Goal: Task Accomplishment & Management: Manage account settings

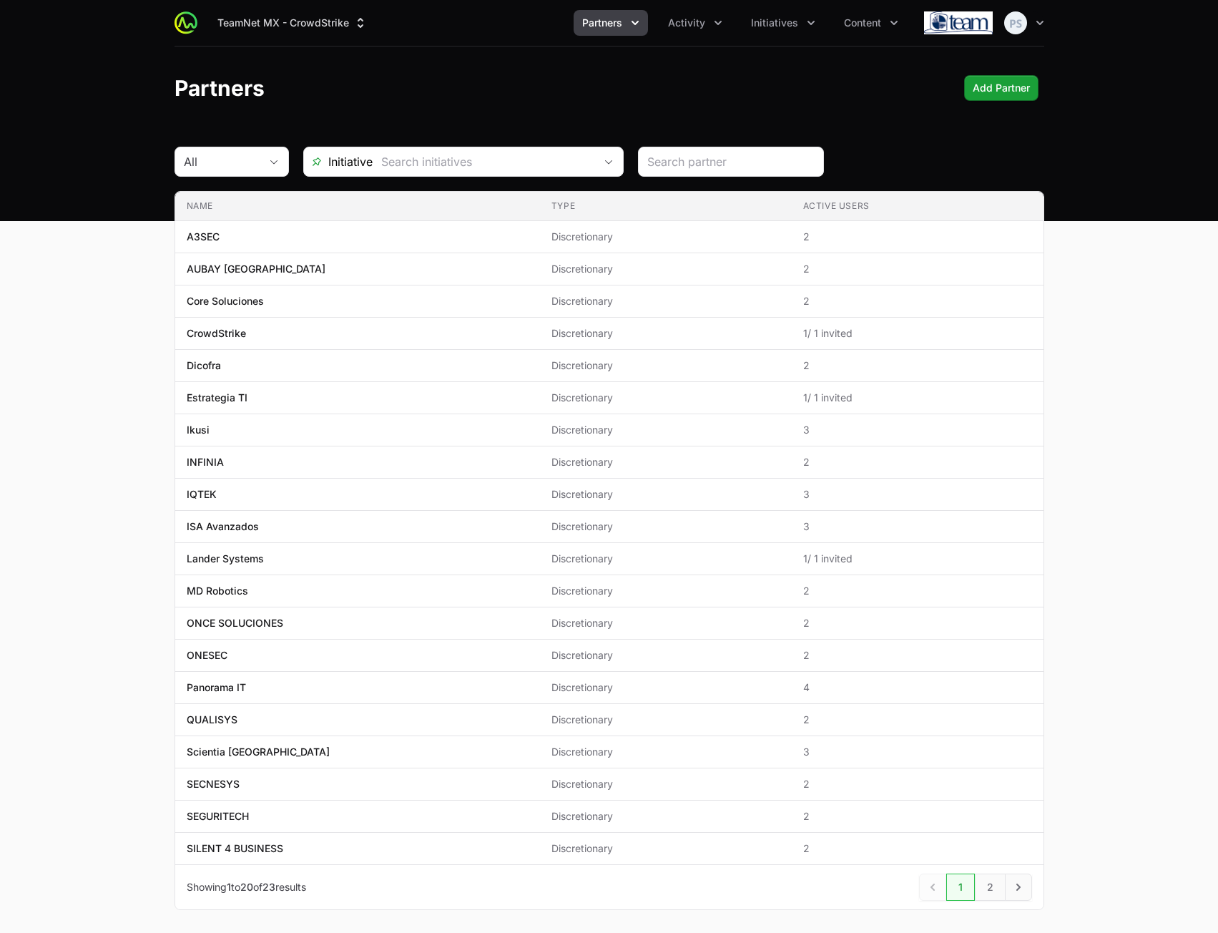
drag, startPoint x: 1203, startPoint y: 403, endPoint x: 1190, endPoint y: 396, distance: 14.1
click at [1195, 399] on main "All Initiative Name Type Active Users Name A3SEC Type Discretionary Active User…" at bounding box center [609, 546] width 1218 height 798
drag, startPoint x: 765, startPoint y: 37, endPoint x: 774, endPoint y: 27, distance: 13.2
click at [766, 36] on div "TeamNet MX - CrowdStrike Partners Activity Initiatives Content Open user menu O…" at bounding box center [610, 23] width 870 height 46
click at [774, 27] on span "Initiatives" at bounding box center [774, 23] width 47 height 14
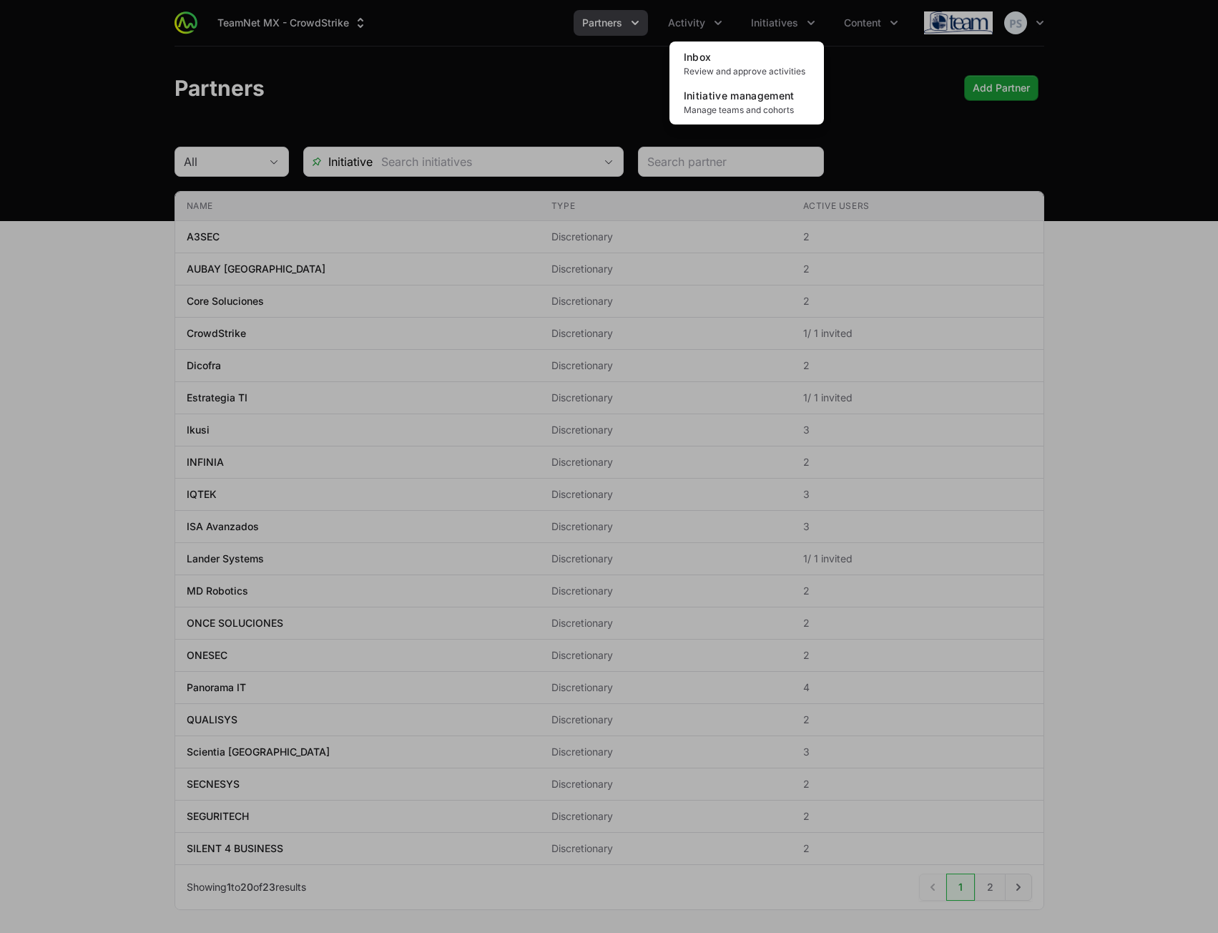
click at [466, 69] on div "Initiatives menu" at bounding box center [609, 466] width 1218 height 933
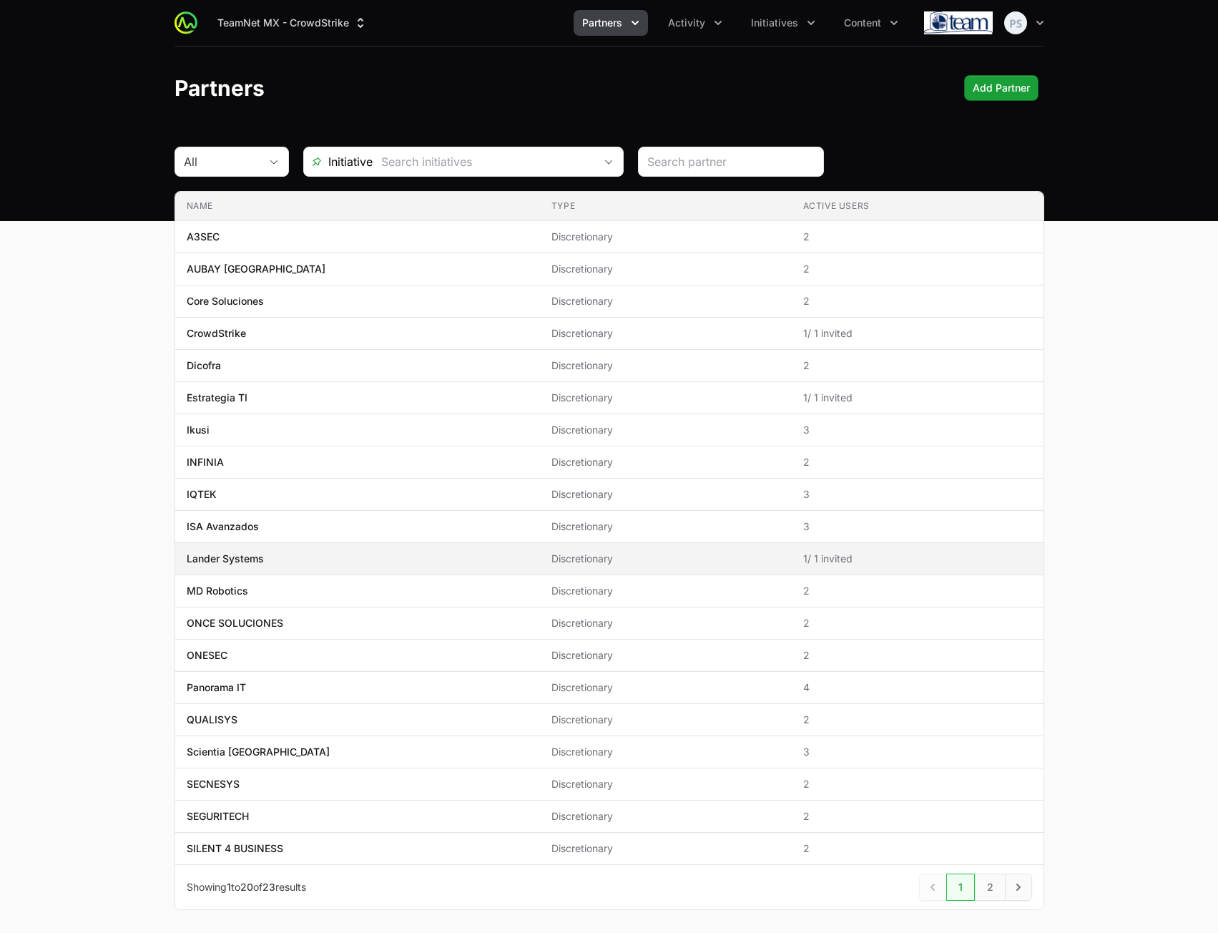
click at [349, 552] on span "Lander Systems" at bounding box center [358, 559] width 342 height 14
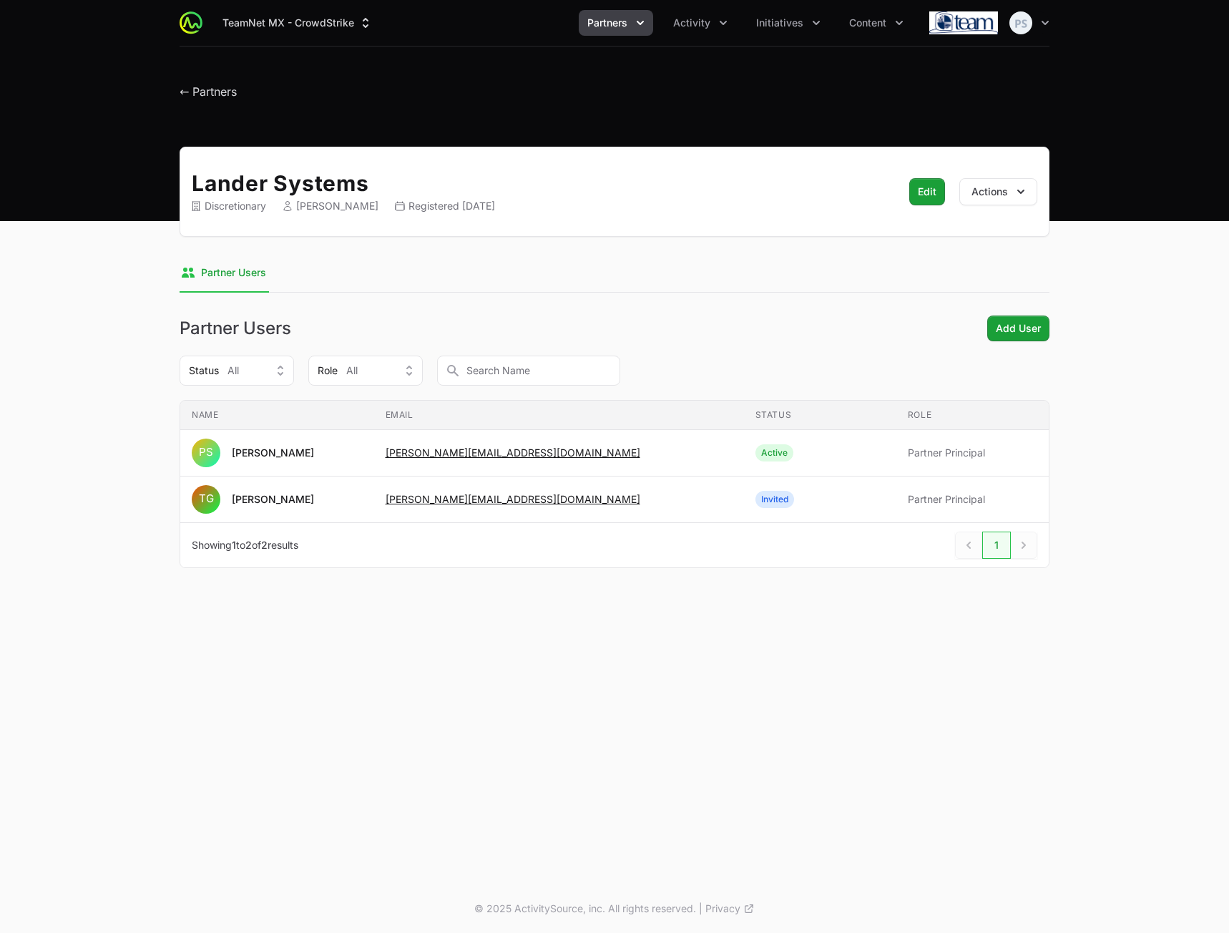
click at [743, 295] on div "Lander Systems Discretionary [PERSON_NAME] Registered [DATE] Edit Actions Selec…" at bounding box center [615, 375] width 916 height 456
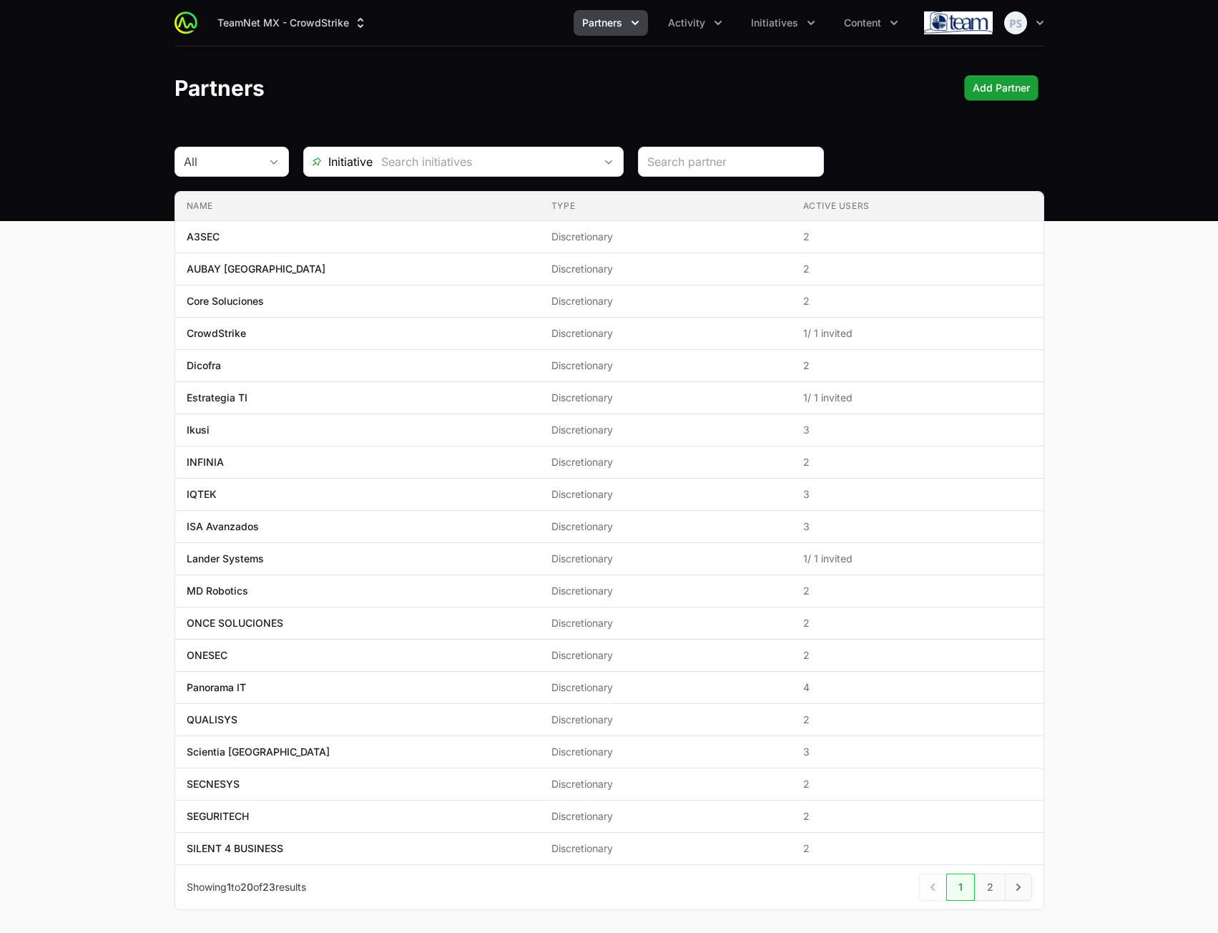
click at [653, 87] on div "Partners Add Partner" at bounding box center [610, 88] width 870 height 26
click at [680, 25] on span "Activity" at bounding box center [686, 23] width 37 height 14
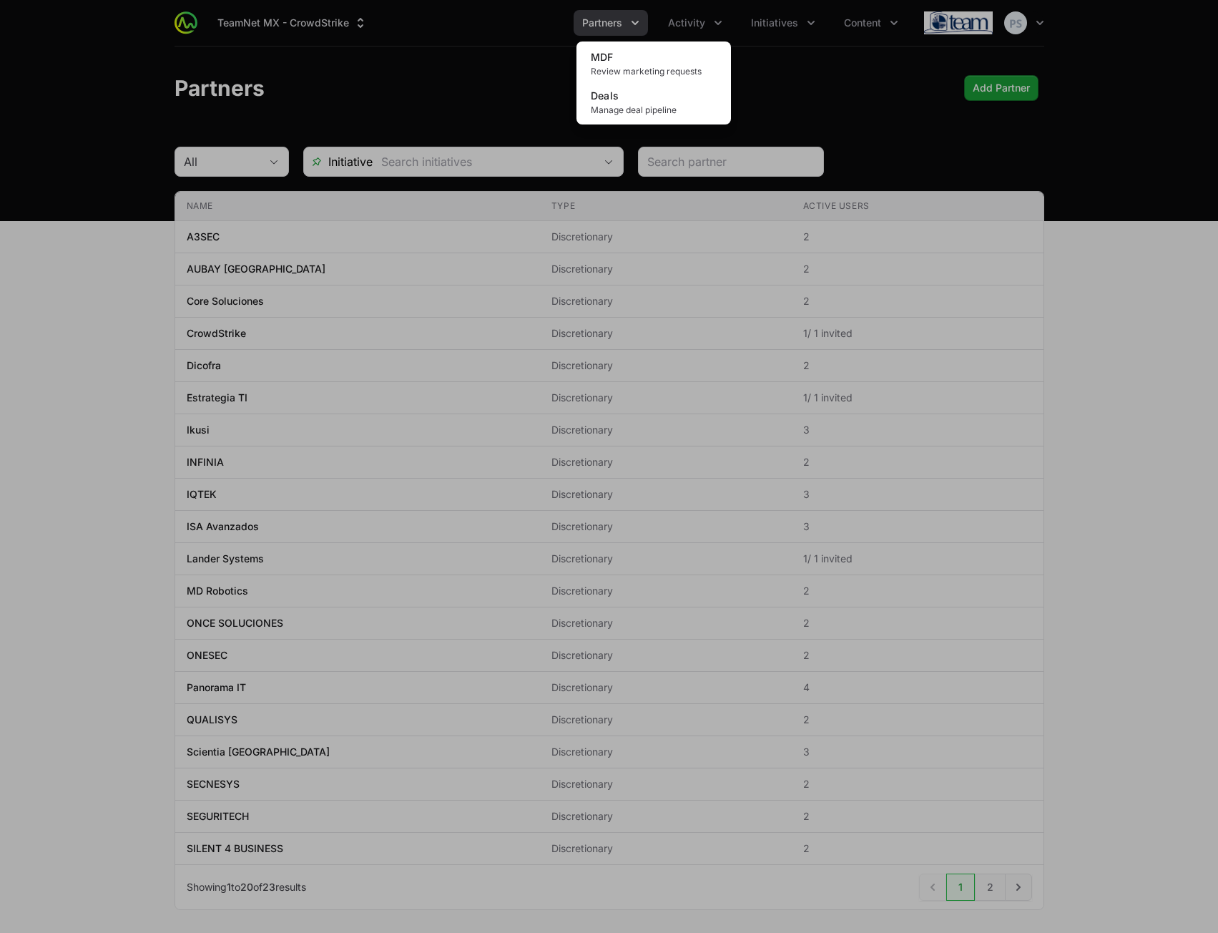
click at [770, 42] on div "Activity menu" at bounding box center [609, 466] width 1218 height 933
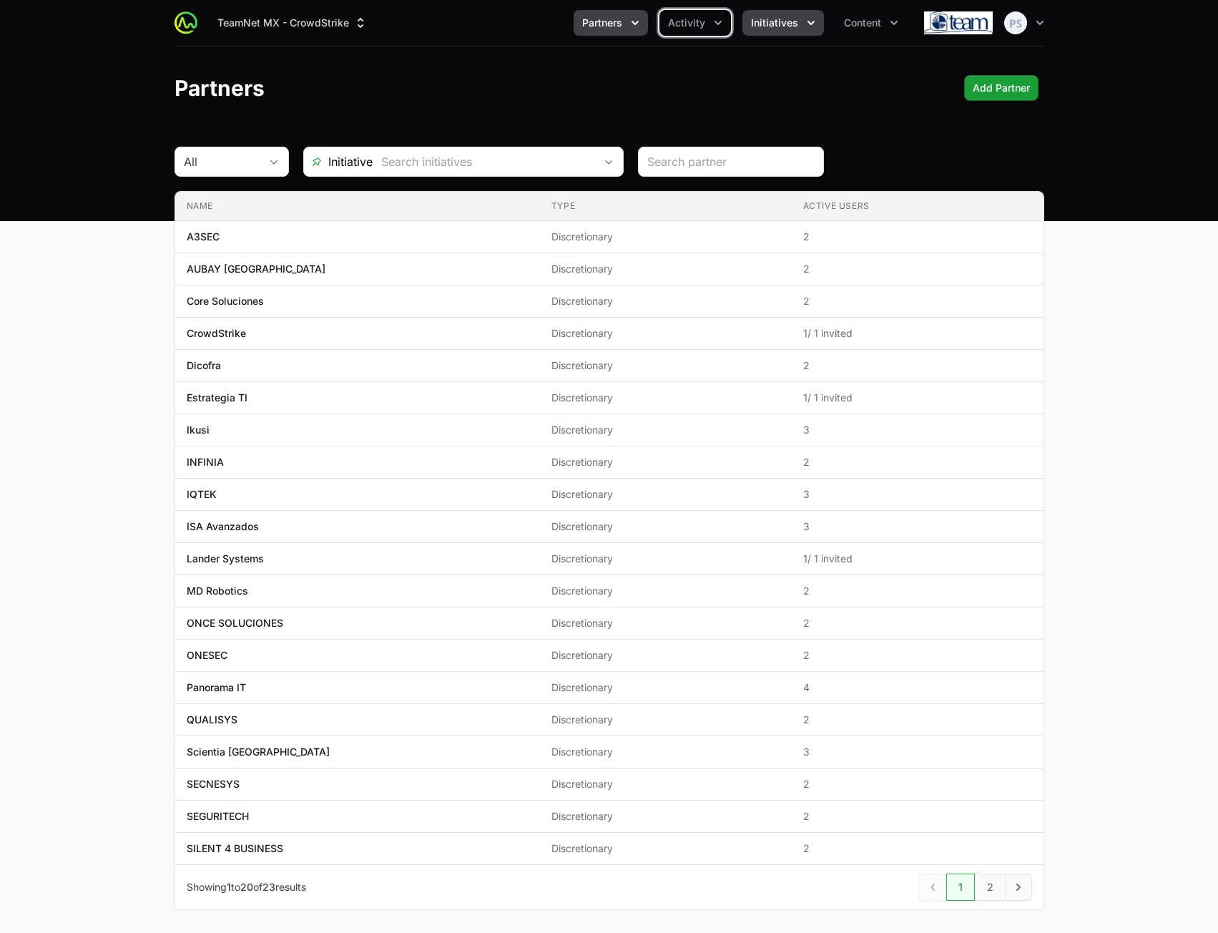
click at [773, 20] on span "Initiatives" at bounding box center [774, 23] width 47 height 14
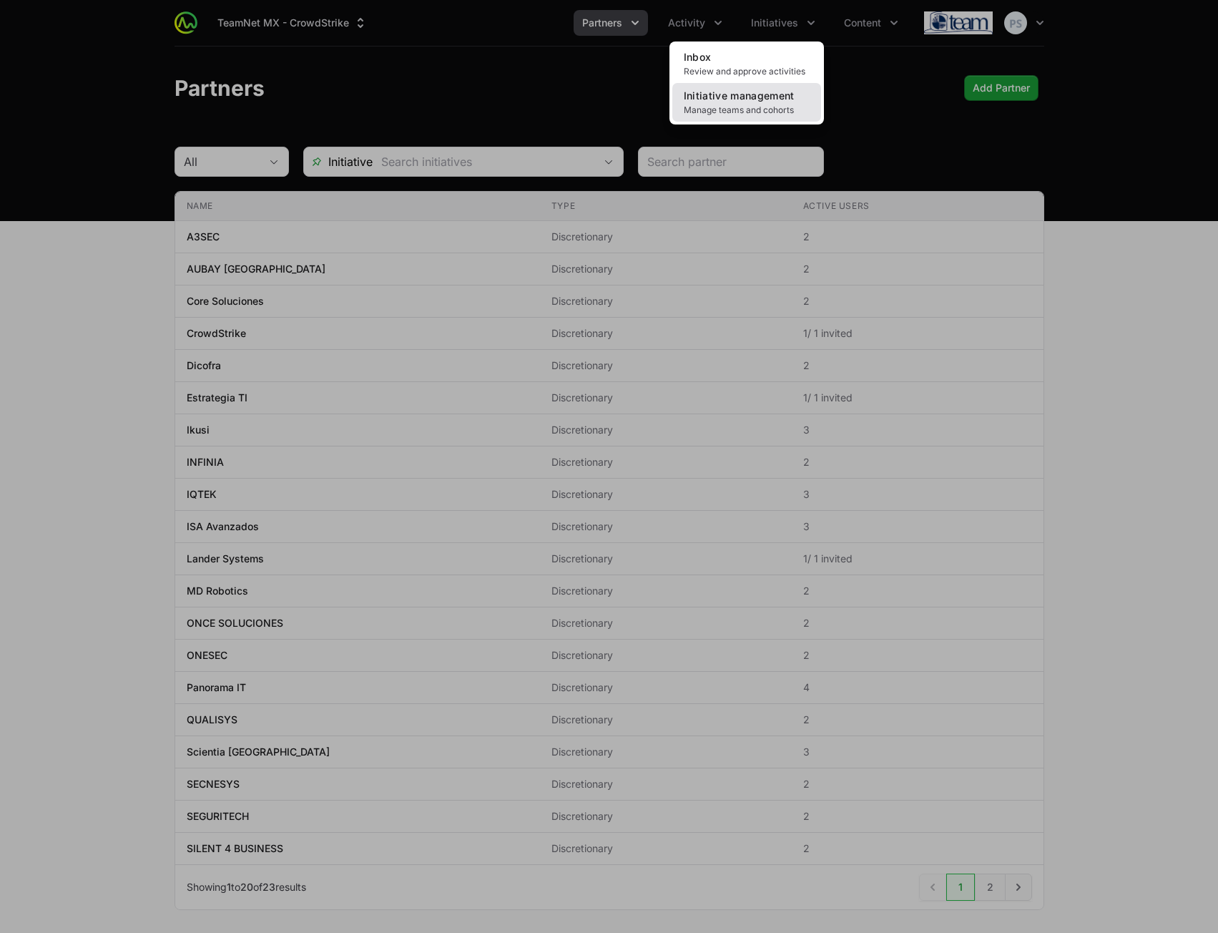
click at [723, 94] on span "Initiative management" at bounding box center [739, 95] width 111 height 12
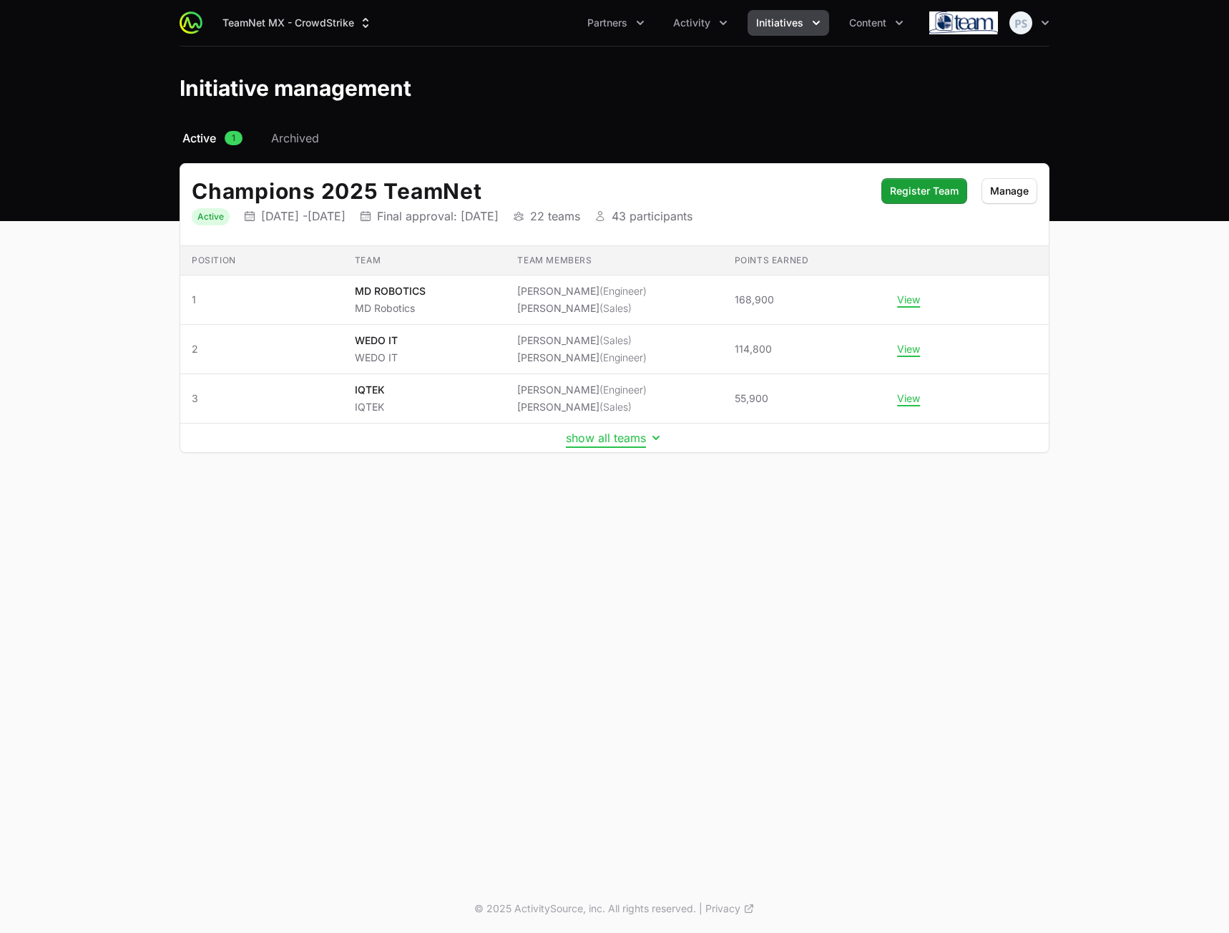
click at [611, 444] on button "show all teams" at bounding box center [614, 438] width 97 height 14
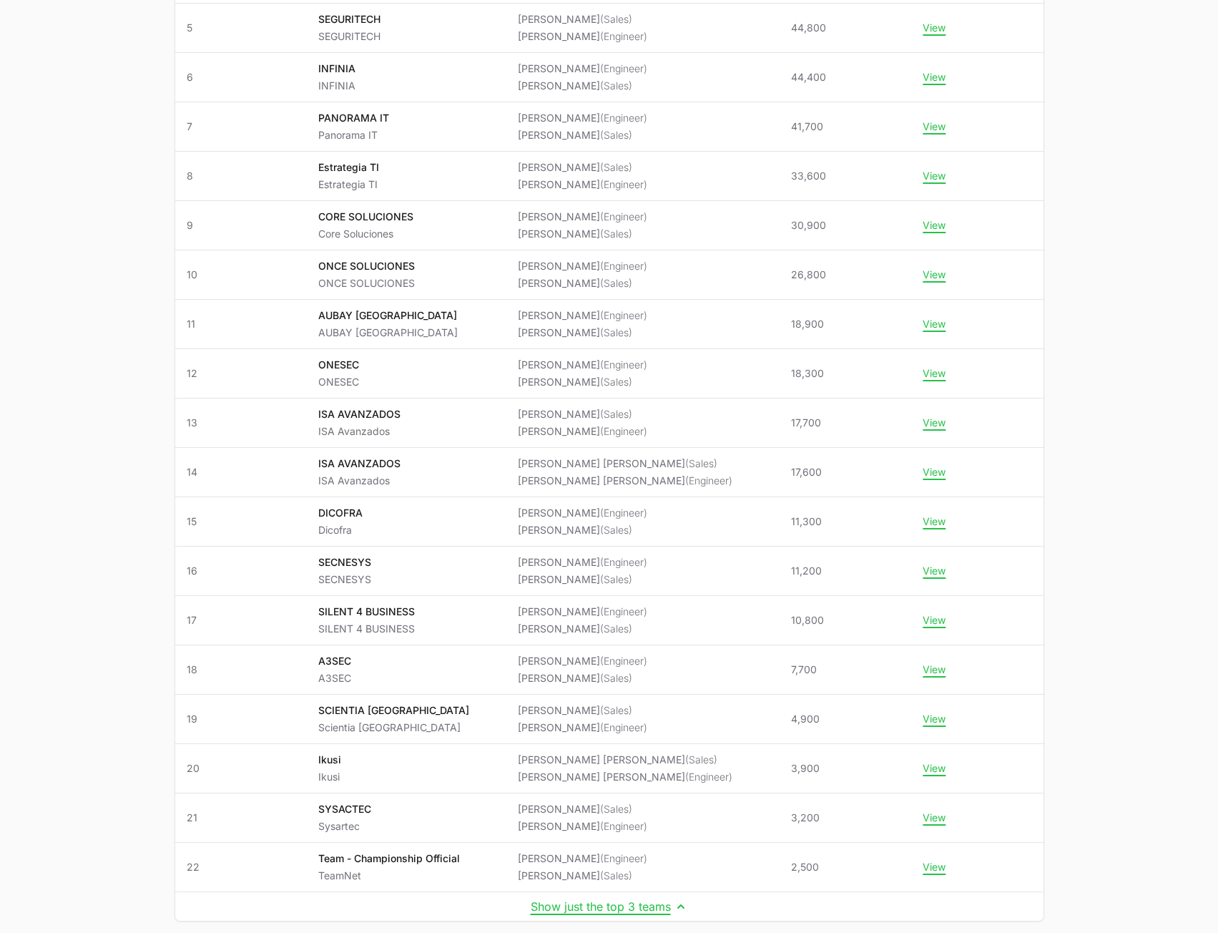
scroll to position [541, 0]
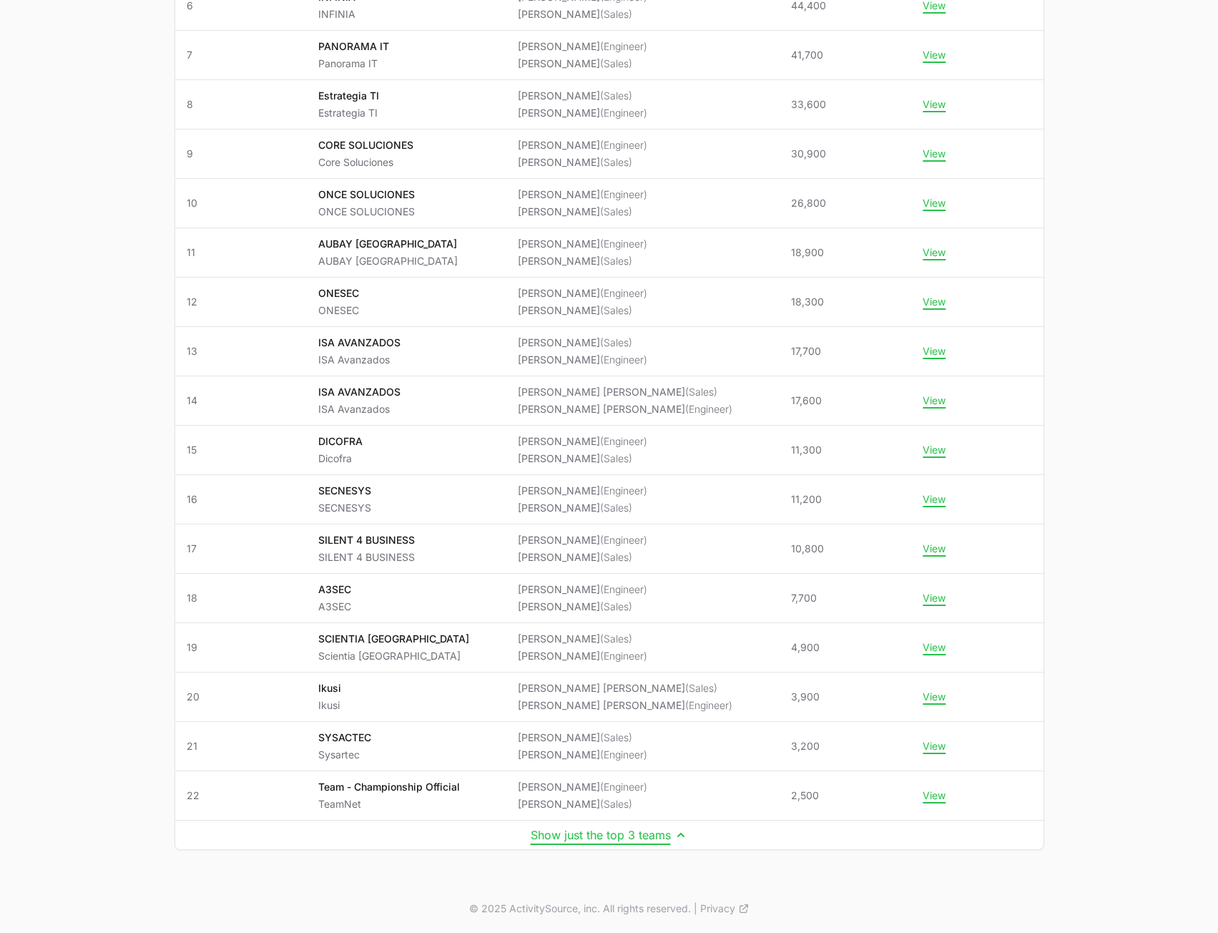
click at [614, 838] on button "Show just the top 3 teams" at bounding box center [609, 835] width 157 height 14
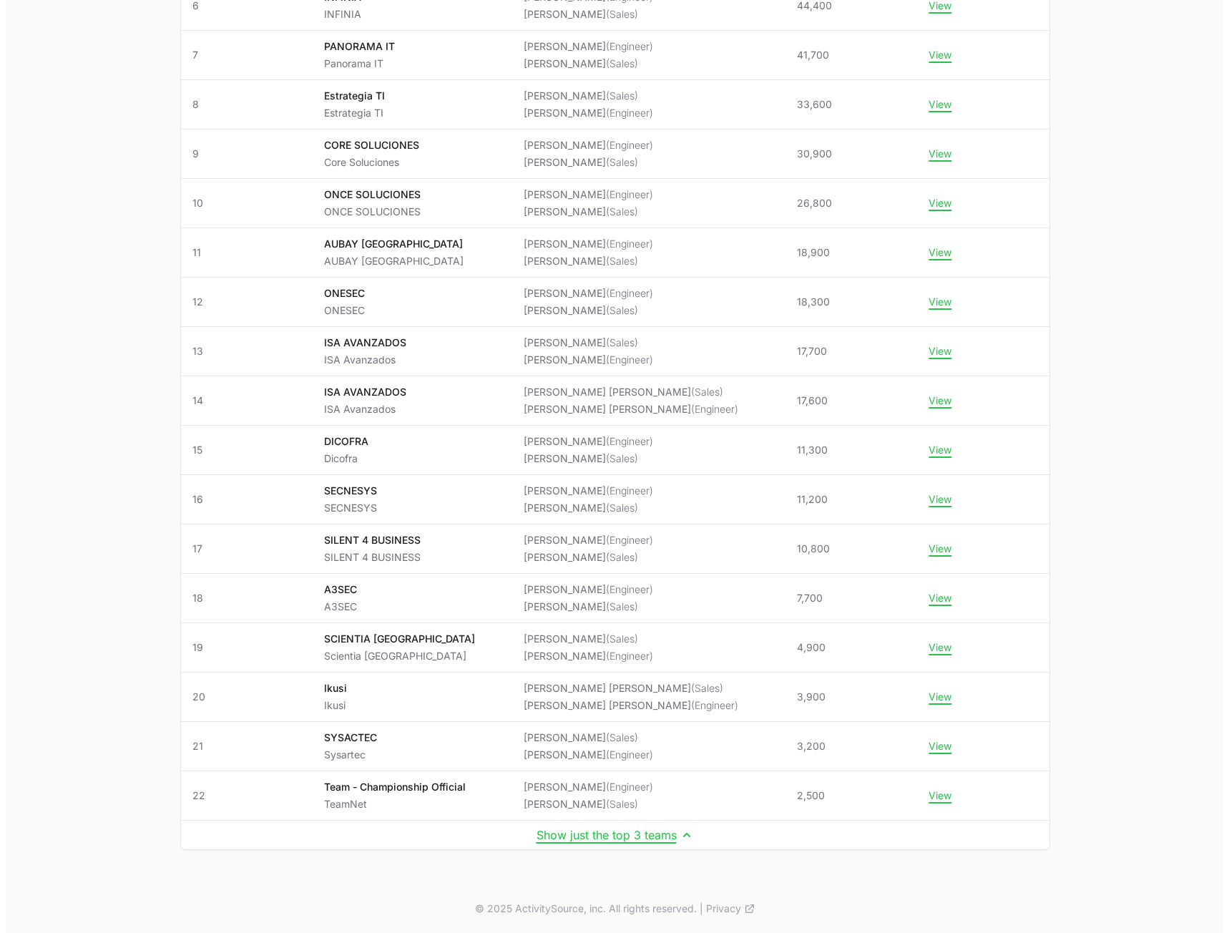
scroll to position [0, 0]
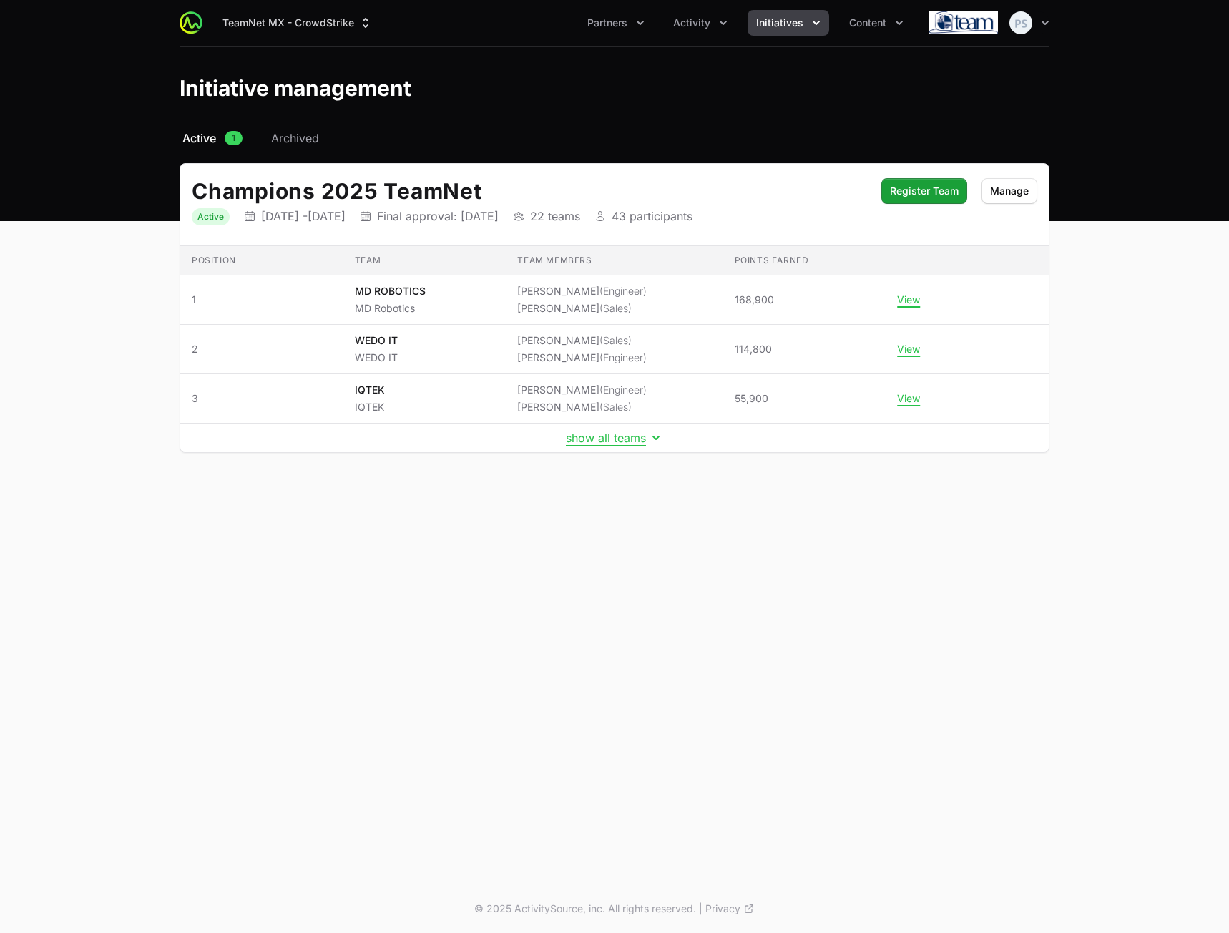
click at [677, 110] on header "Initiative management" at bounding box center [614, 88] width 1229 height 83
click at [692, 37] on div "TeamNet MX - CrowdStrike Partners Activity Initiatives Content Open user menu O…" at bounding box center [615, 23] width 870 height 46
click at [521, 65] on header "Initiative management" at bounding box center [614, 88] width 1229 height 83
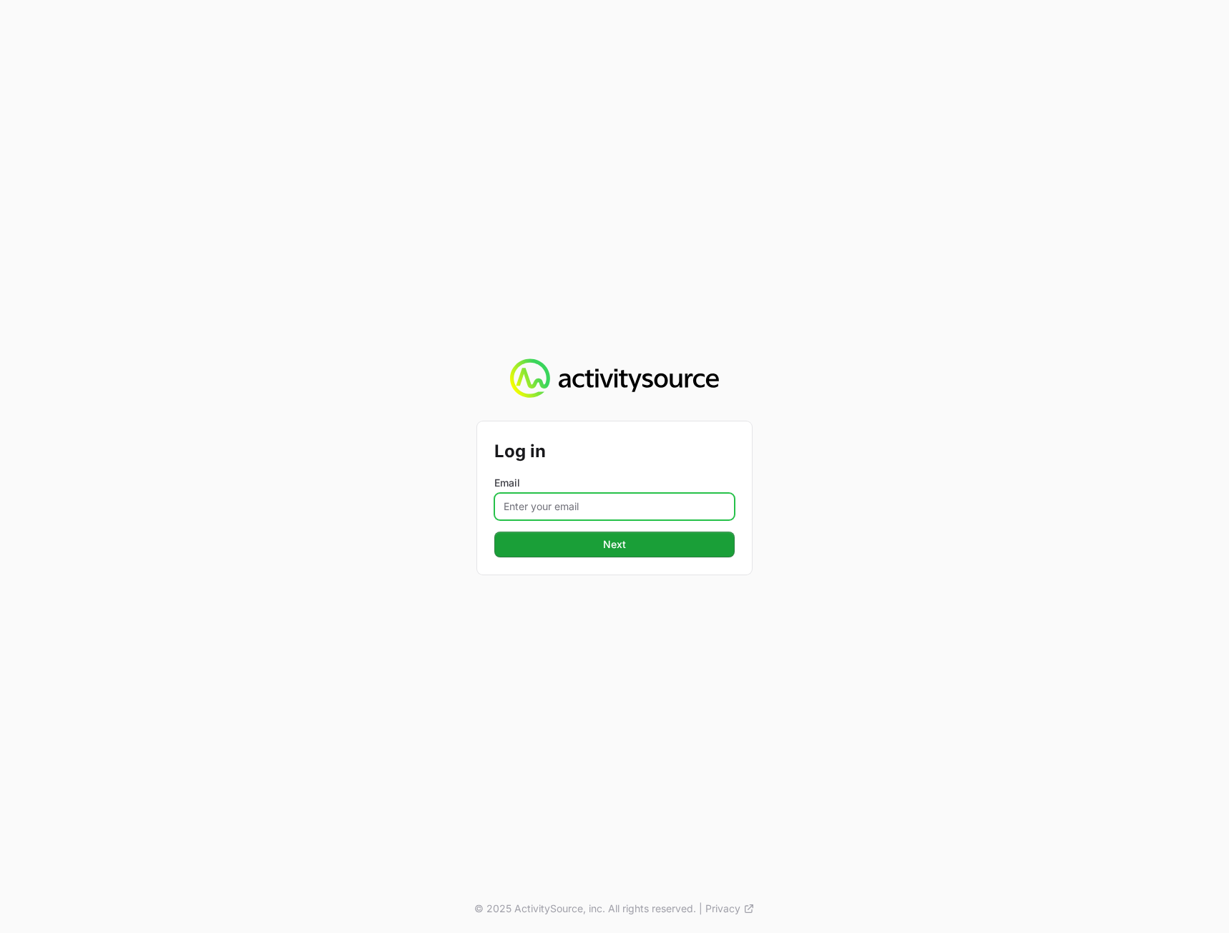
click at [670, 510] on input "Email" at bounding box center [614, 506] width 240 height 27
type input "peter@activitysource.com"
click at [1003, 499] on div "Log in Email peter@activitysource.com Next © 2025 ActivitySource, inc. All righ…" at bounding box center [614, 466] width 1229 height 933
click at [632, 533] on button "Next" at bounding box center [614, 545] width 240 height 26
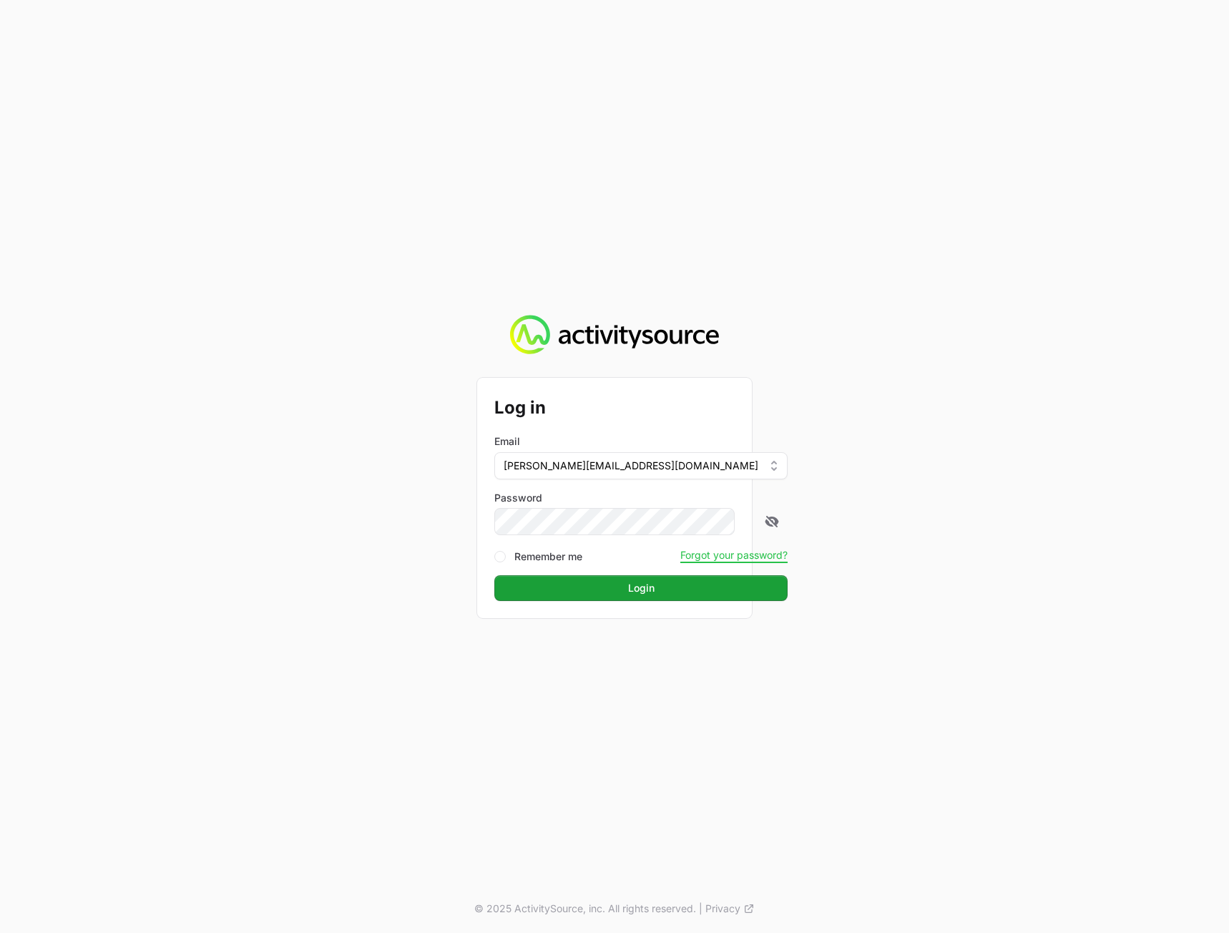
click at [1070, 452] on div "Log in Email peter@activitysource.com Password Remember me Forgot your password…" at bounding box center [614, 466] width 1229 height 933
click at [628, 595] on button "Login" at bounding box center [640, 588] width 293 height 26
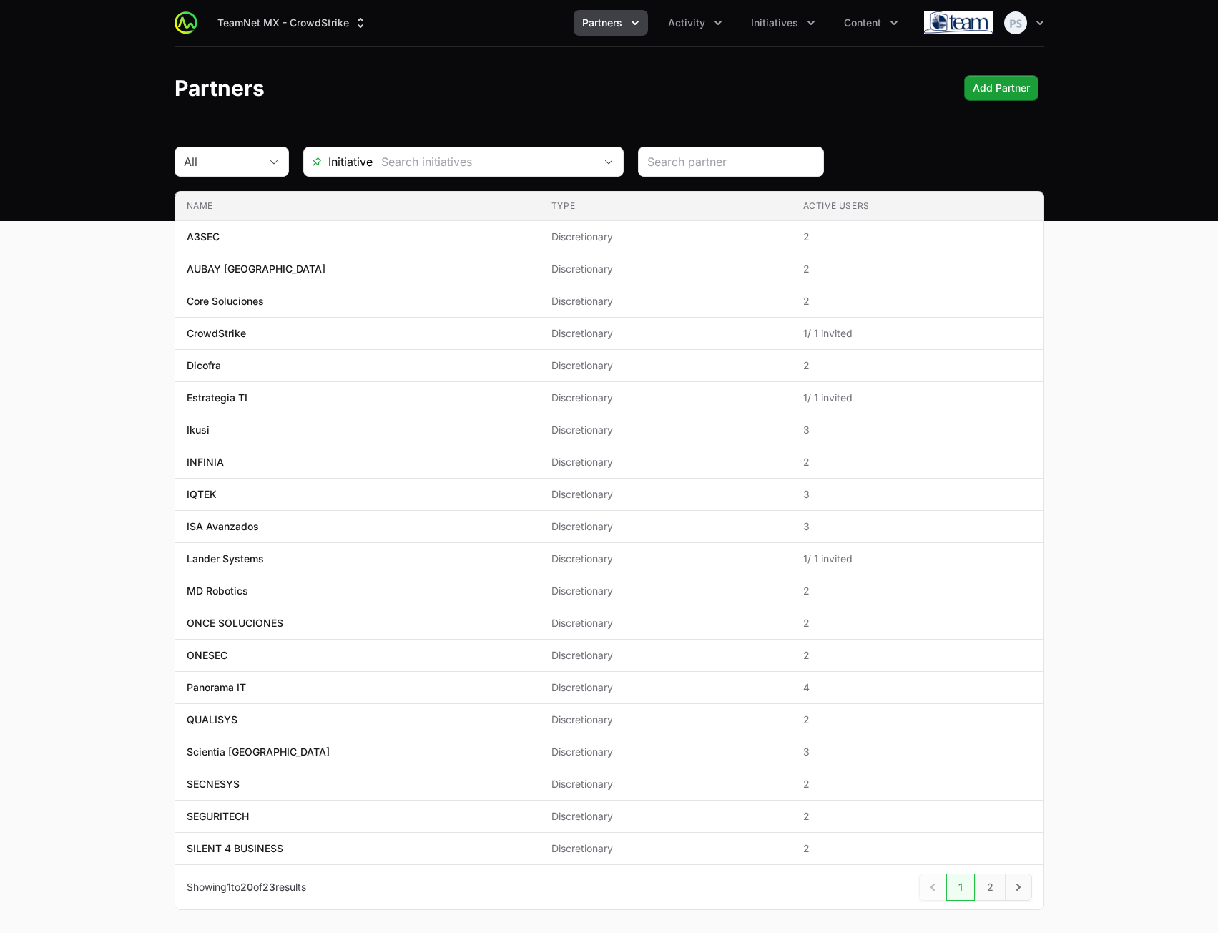
click at [1101, 567] on main "All Initiative Name Type Active Users Name A3SEC Type Discretionary Active User…" at bounding box center [609, 546] width 1218 height 798
click at [1106, 560] on main "All Initiative Name Type Active Users Name A3SEC Type Discretionary Active User…" at bounding box center [609, 546] width 1218 height 798
